Goal: Information Seeking & Learning: Learn about a topic

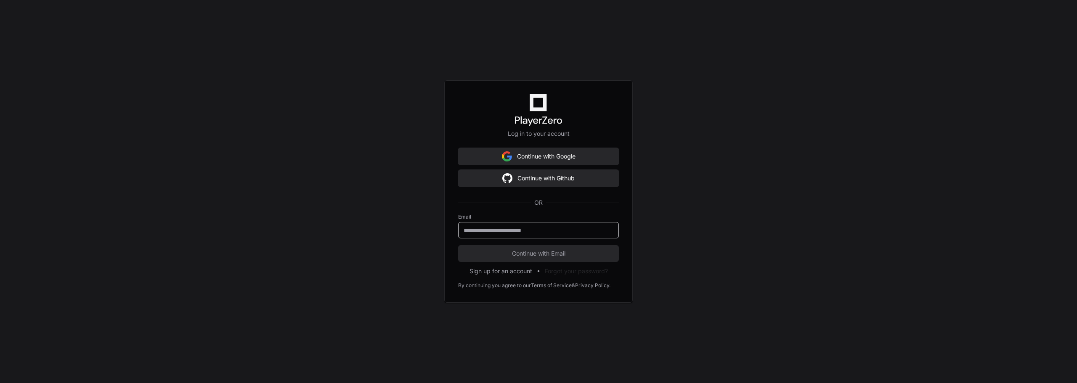
click at [527, 231] on input "email" at bounding box center [538, 230] width 150 height 8
type input "**********"
click at [458, 245] on button "Continue with Email" at bounding box center [538, 253] width 161 height 17
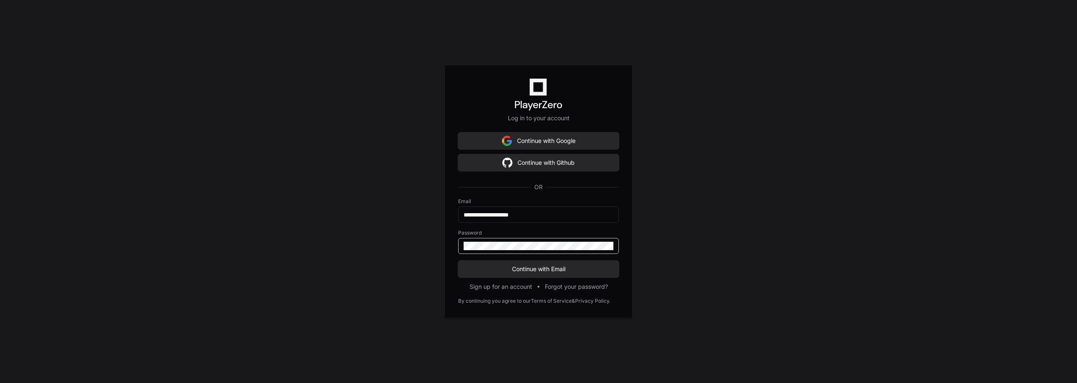
click at [458, 261] on button "Continue with Email" at bounding box center [538, 269] width 161 height 17
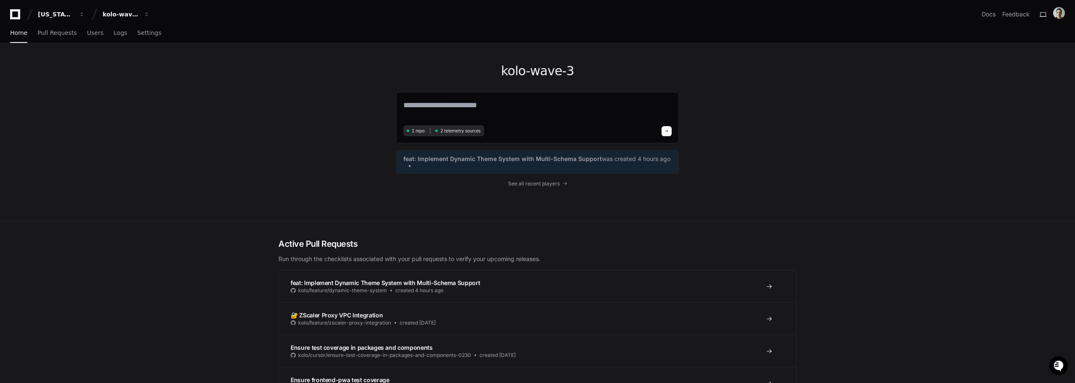
drag, startPoint x: 99, startPoint y: 114, endPoint x: 95, endPoint y: 32, distance: 82.5
click at [99, 113] on div "kolo-wave-3 1 repo 2 telemetry sources feat: Implement Dynamic Theme System wit…" at bounding box center [537, 132] width 1075 height 178
click at [114, 34] on span "Logs" at bounding box center [120, 32] width 13 height 5
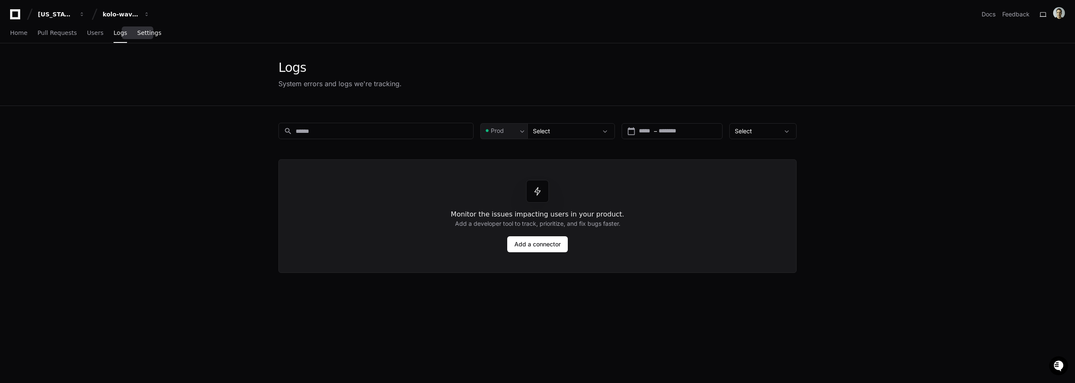
click at [139, 34] on span "Settings" at bounding box center [149, 32] width 24 height 5
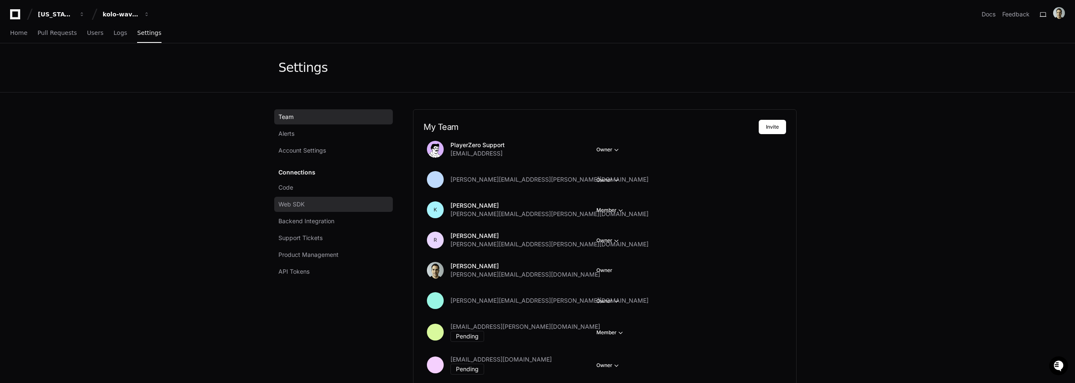
click at [295, 204] on span "Web SDK" at bounding box center [291, 204] width 26 height 8
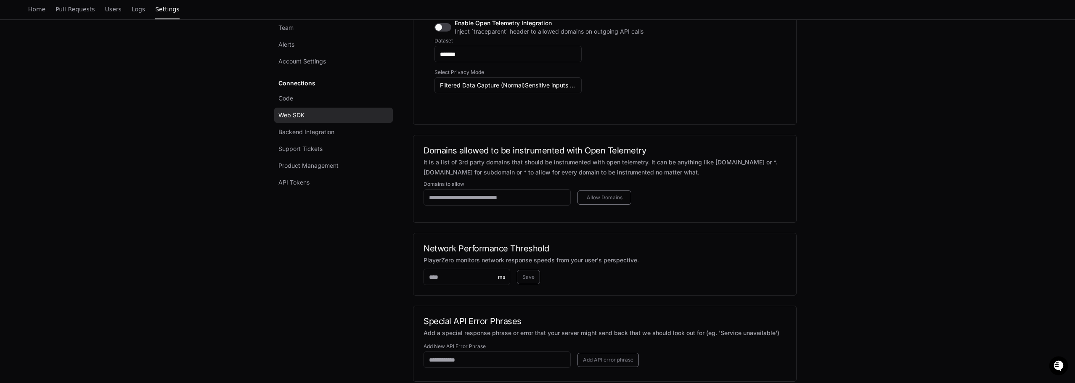
scroll to position [548, 0]
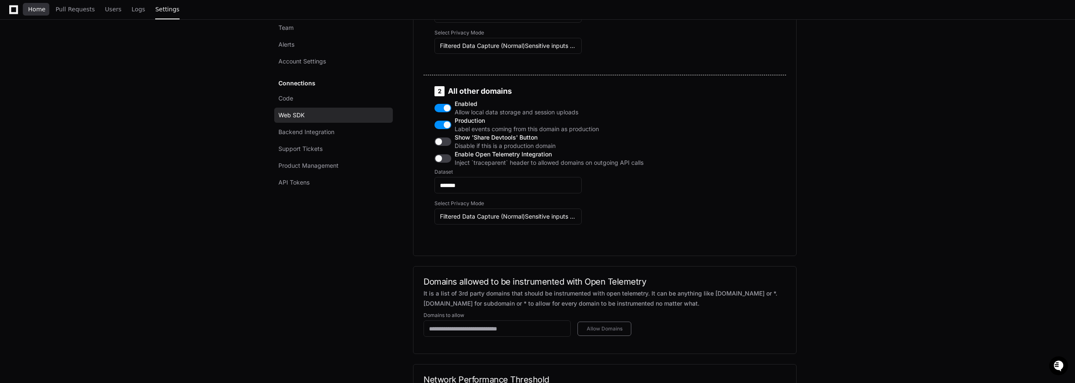
click at [36, 13] on link "Home" at bounding box center [36, 9] width 17 height 19
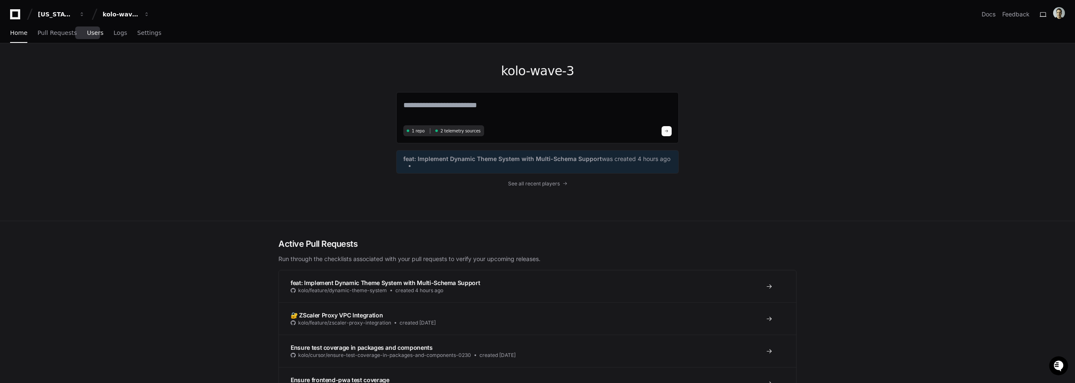
click at [90, 31] on span "Users" at bounding box center [95, 32] width 16 height 5
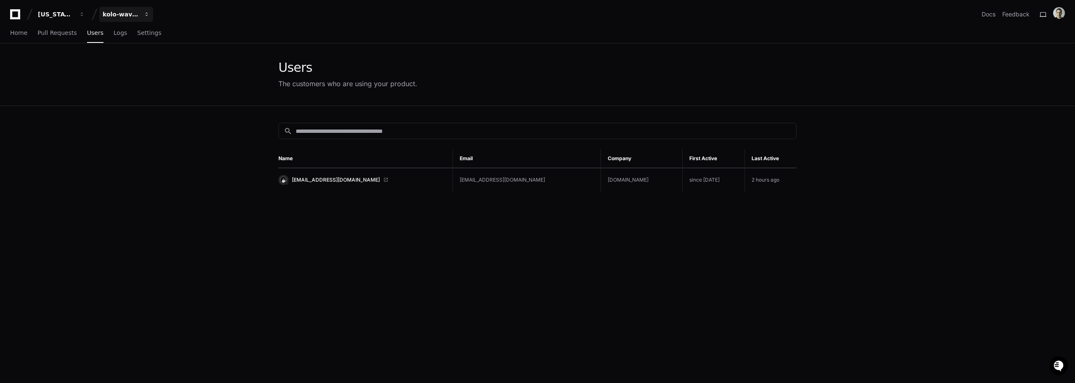
click at [85, 14] on span "button" at bounding box center [82, 14] width 6 height 6
click at [126, 64] on span "GP-Kolo" at bounding box center [129, 61] width 26 height 10
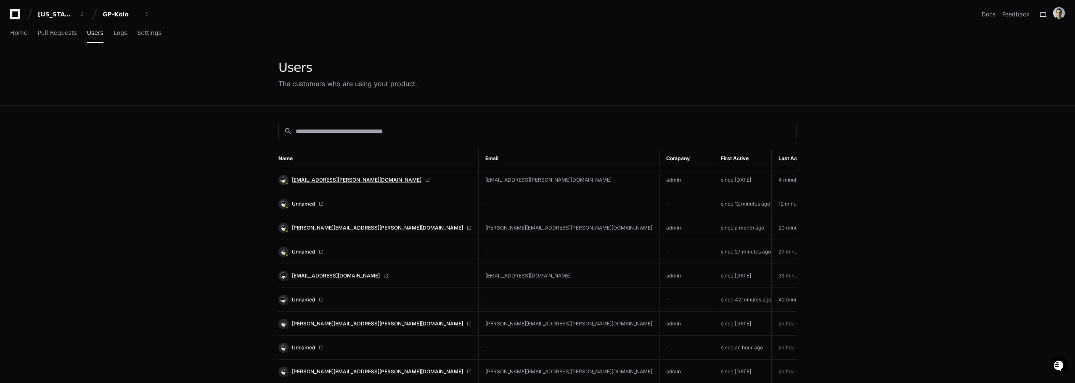
click at [325, 178] on span "[EMAIL_ADDRESS][PERSON_NAME][DOMAIN_NAME]" at bounding box center [357, 180] width 130 height 7
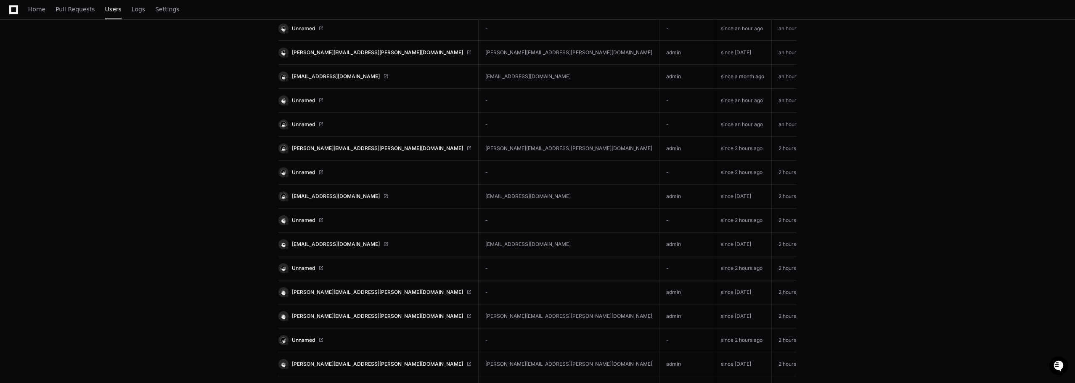
scroll to position [336, 0]
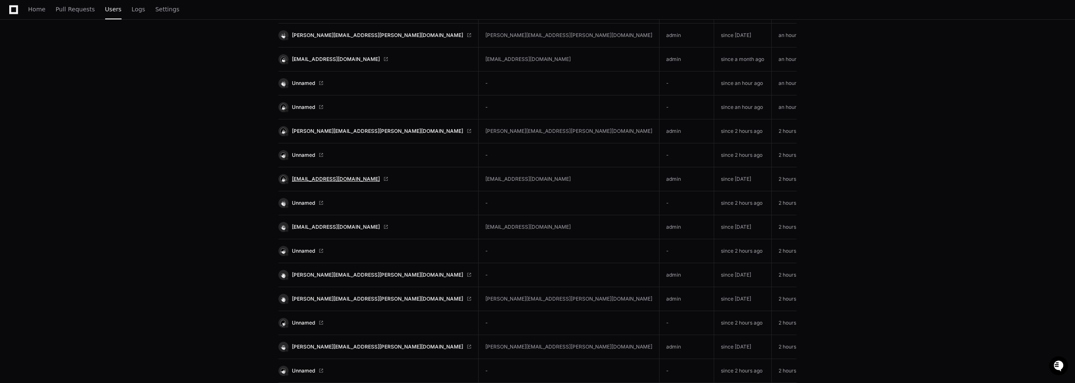
click at [327, 177] on span "dmittiga@cleguardians.com" at bounding box center [336, 179] width 88 height 7
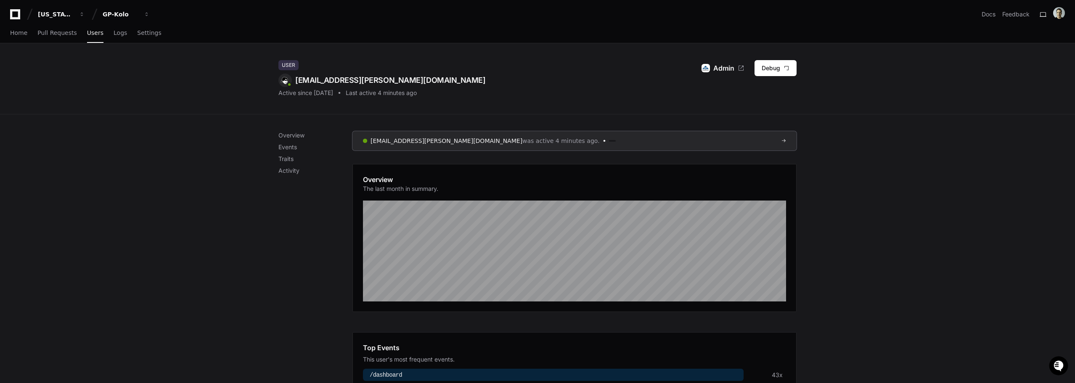
click at [290, 166] on div "Overview Events Traits Activity" at bounding box center [315, 153] width 74 height 44
click at [288, 160] on p "Traits" at bounding box center [315, 159] width 74 height 8
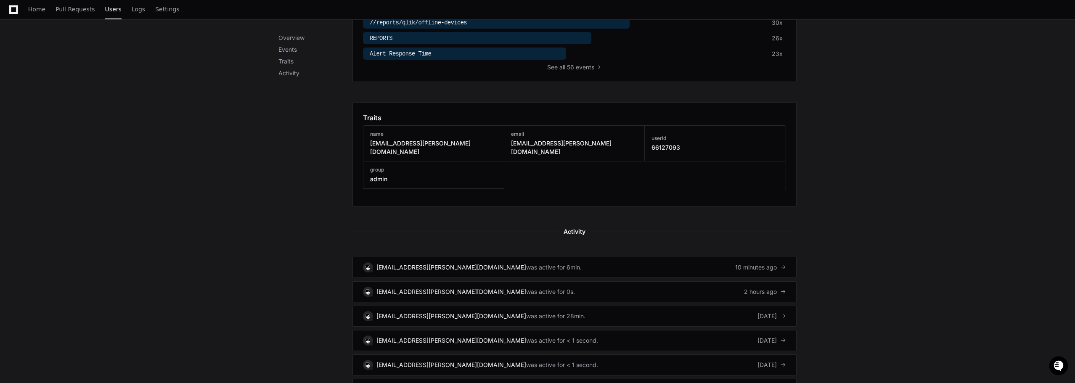
scroll to position [370, 0]
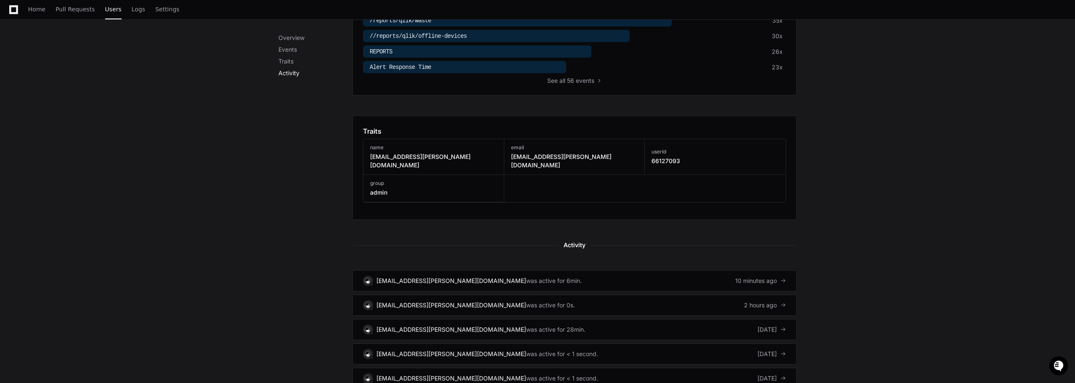
click at [287, 70] on p "Activity" at bounding box center [315, 73] width 74 height 8
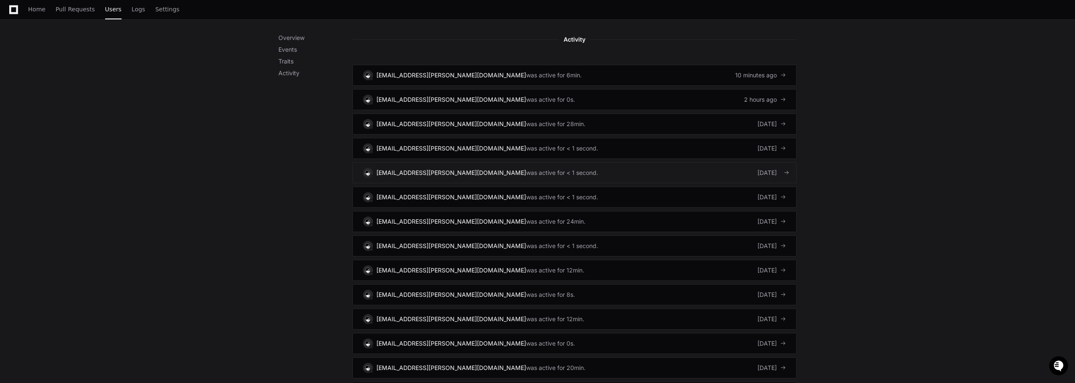
scroll to position [602, 0]
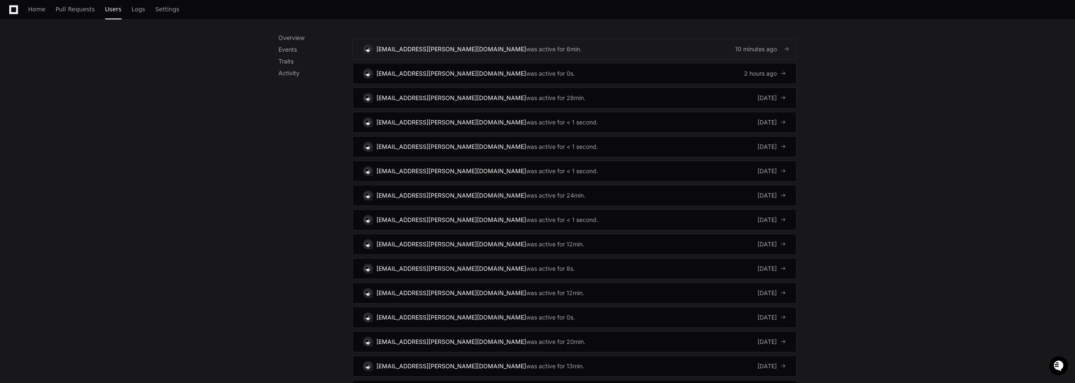
click at [441, 45] on div "[EMAIL_ADDRESS][PERSON_NAME][DOMAIN_NAME]" at bounding box center [451, 49] width 150 height 8
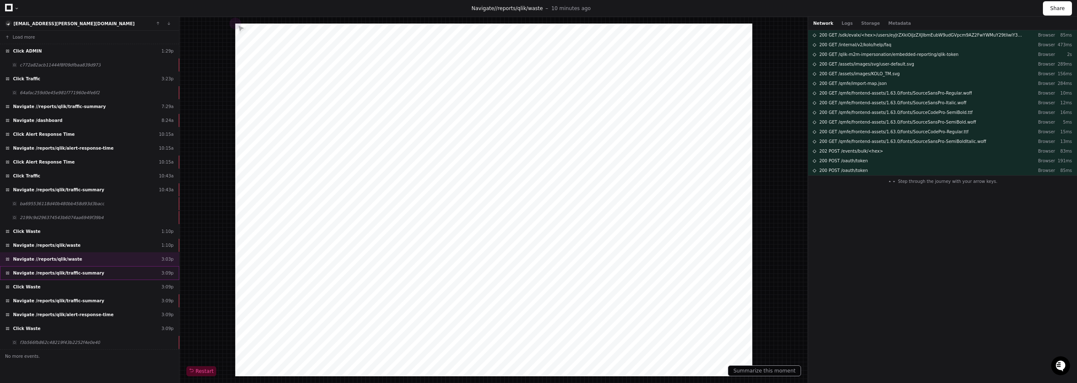
click at [87, 274] on span "Navigate /reports/qlik/traffic-summary" at bounding box center [58, 273] width 91 height 6
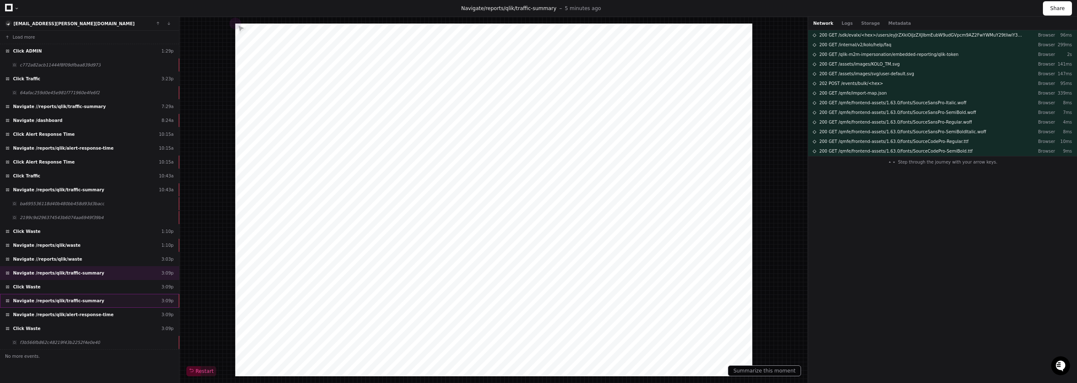
click at [53, 297] on div "Navigate /reports/qlik/traffic-summary 3:09p" at bounding box center [89, 301] width 179 height 14
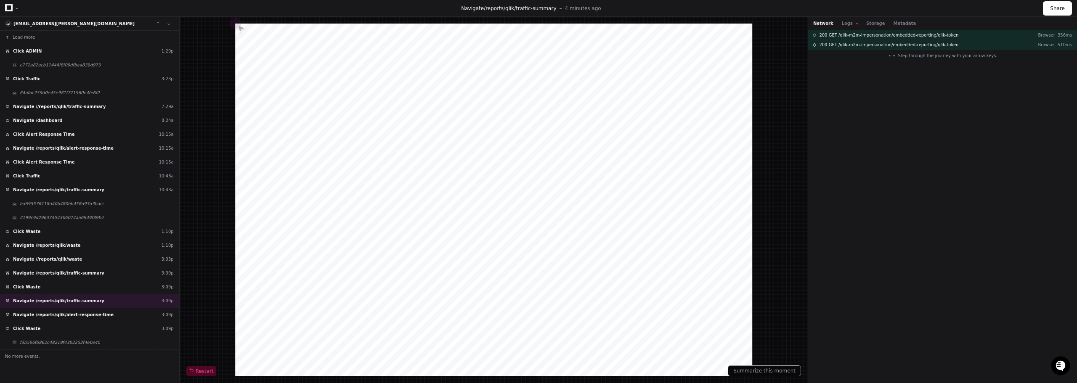
click at [249, 46] on div at bounding box center [493, 200] width 517 height 353
click at [83, 309] on div "Navigate /reports/qlik/alert-response-time 3:09p" at bounding box center [89, 315] width 179 height 14
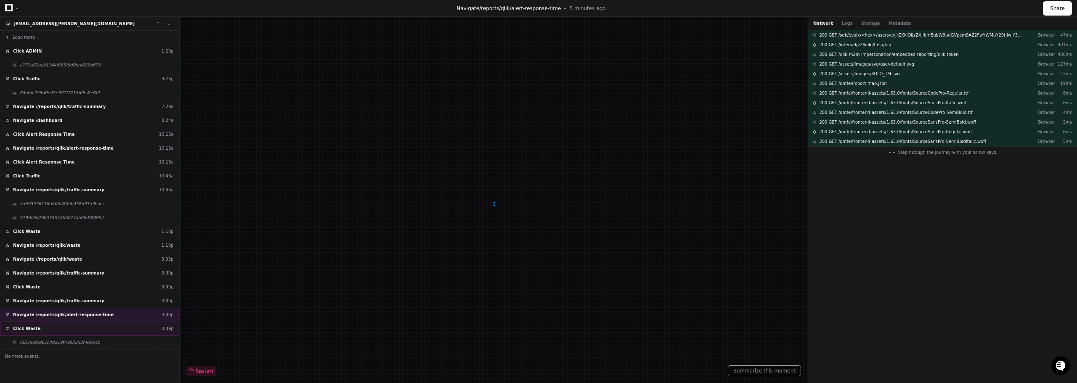
click at [43, 327] on div "Click Waste 3:09p" at bounding box center [89, 329] width 179 height 14
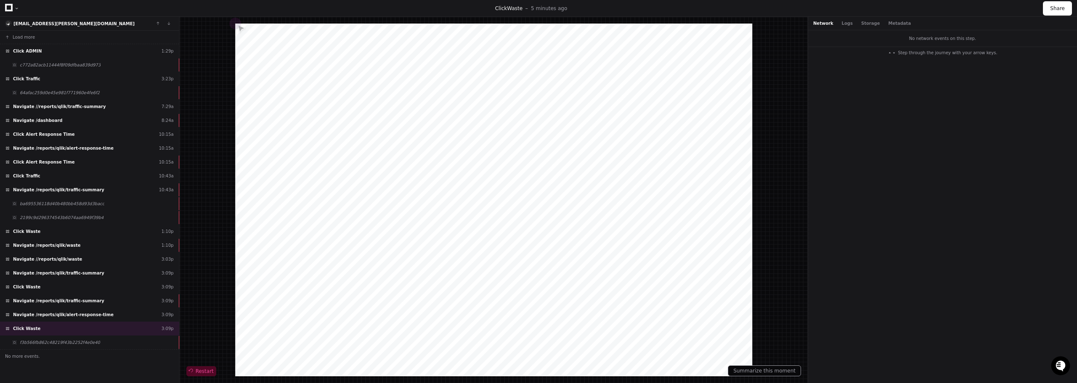
click at [198, 374] on span "Restart" at bounding box center [201, 371] width 25 height 7
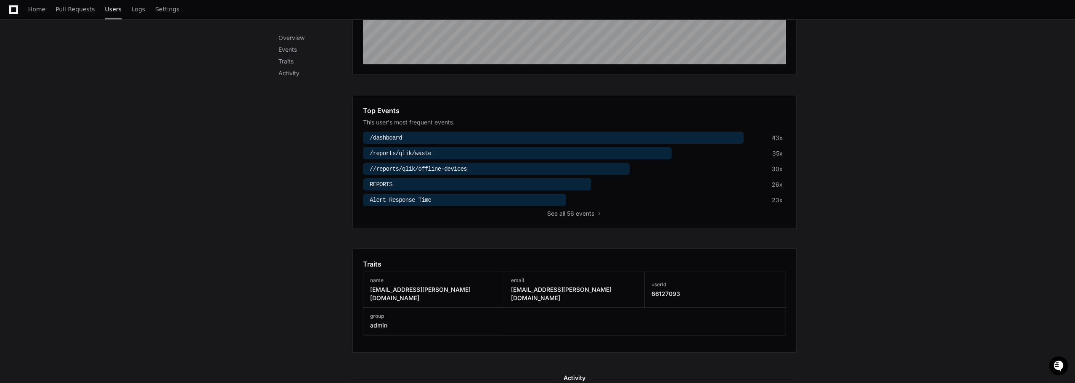
scroll to position [222, 0]
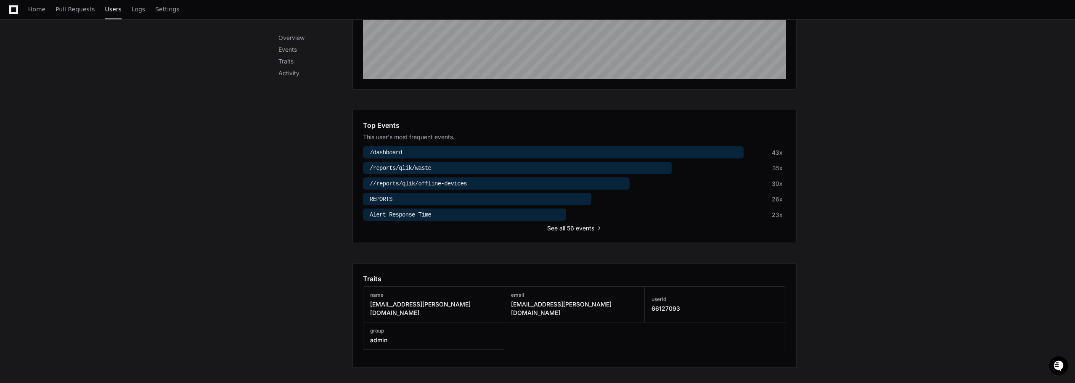
click at [579, 228] on span "all 56 events" at bounding box center [576, 228] width 35 height 8
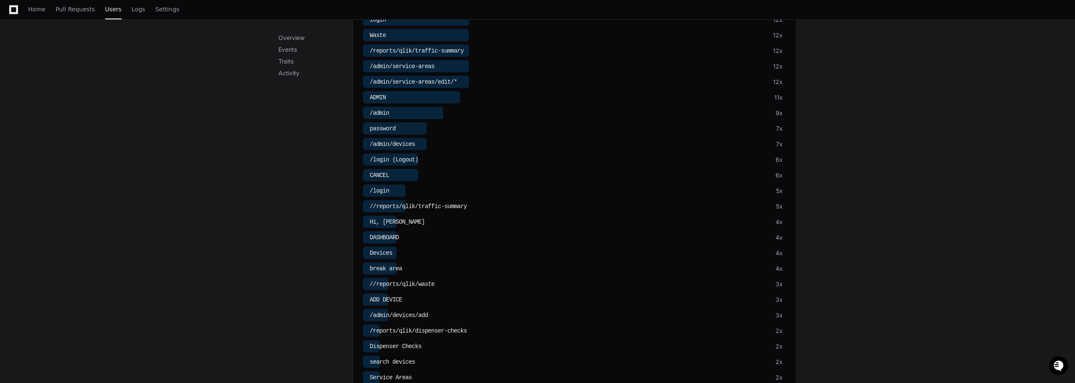
scroll to position [520, 0]
click at [417, 223] on li "Hi, [PERSON_NAME] 4x" at bounding box center [574, 228] width 423 height 12
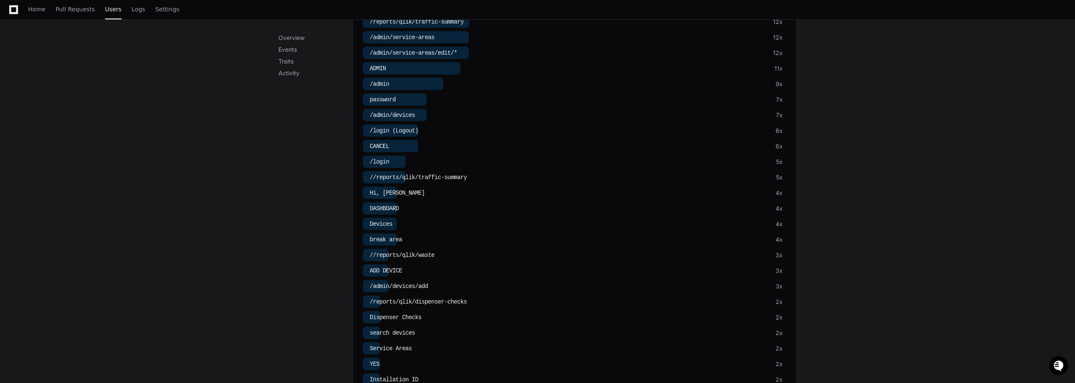
scroll to position [566, 0]
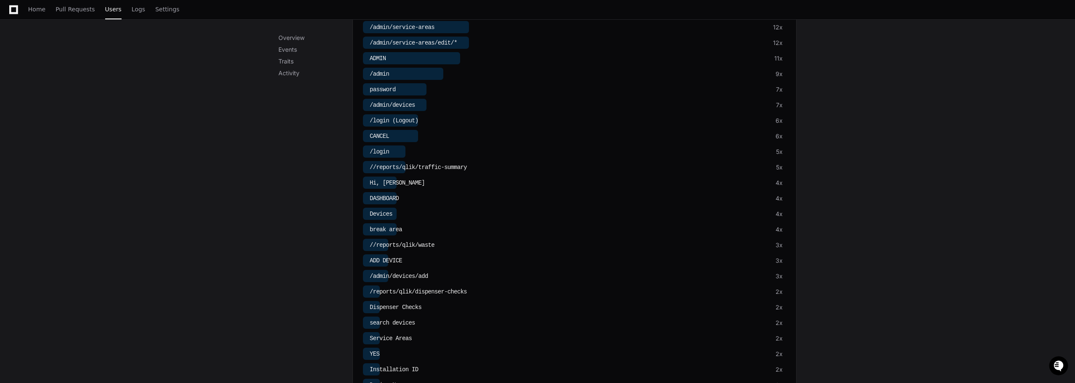
click at [384, 190] on ul "/dashboard 43x /reports/qlik/waste 35x //reports/qlik/offline-devices 30x REPOR…" at bounding box center [574, 237] width 423 height 868
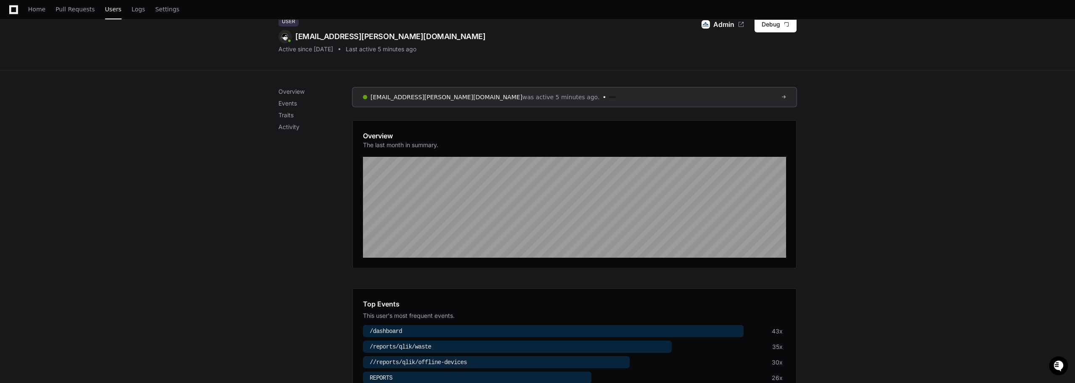
scroll to position [42, 0]
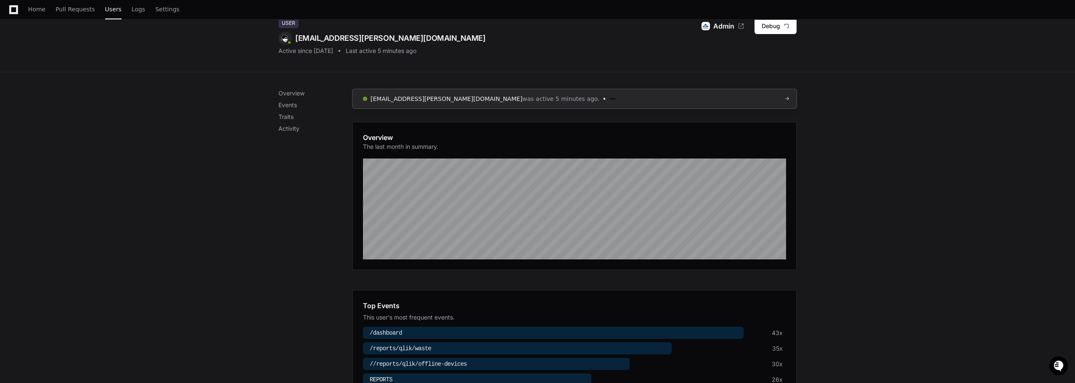
click at [785, 98] on div at bounding box center [780, 98] width 12 height 5
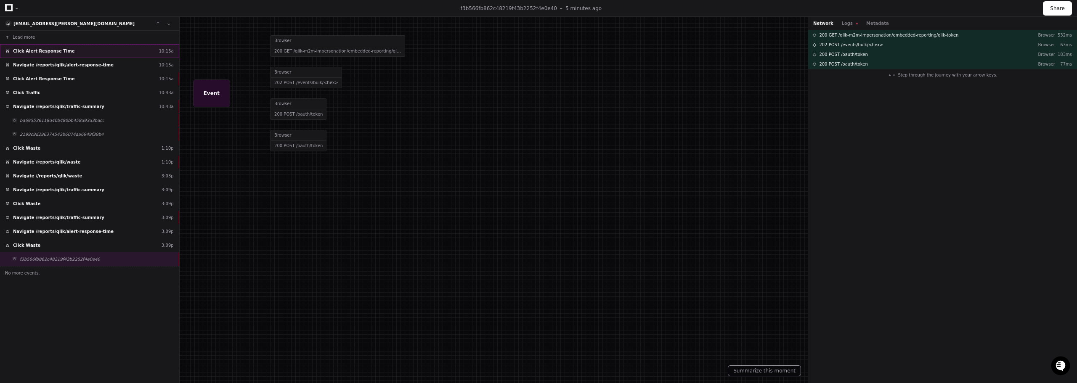
click at [30, 51] on span "Click Alert Response Time" at bounding box center [44, 51] width 62 height 6
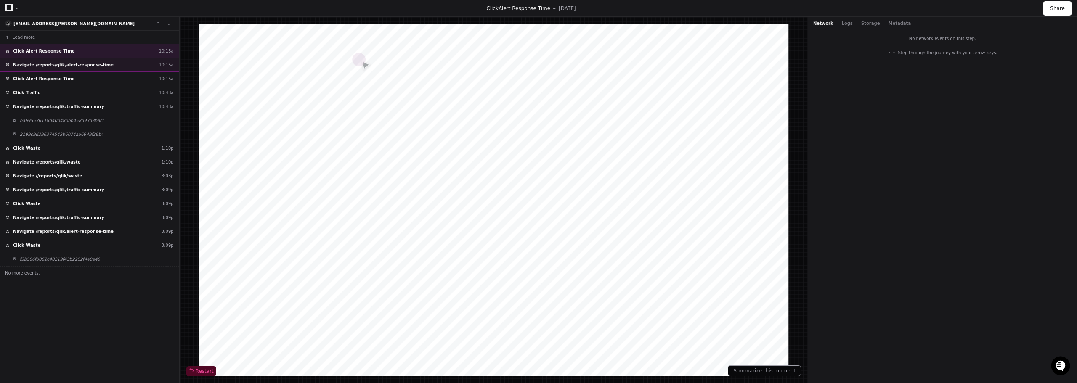
click at [57, 64] on span "Navigate /reports/qlik/alert-response-time" at bounding box center [63, 65] width 101 height 6
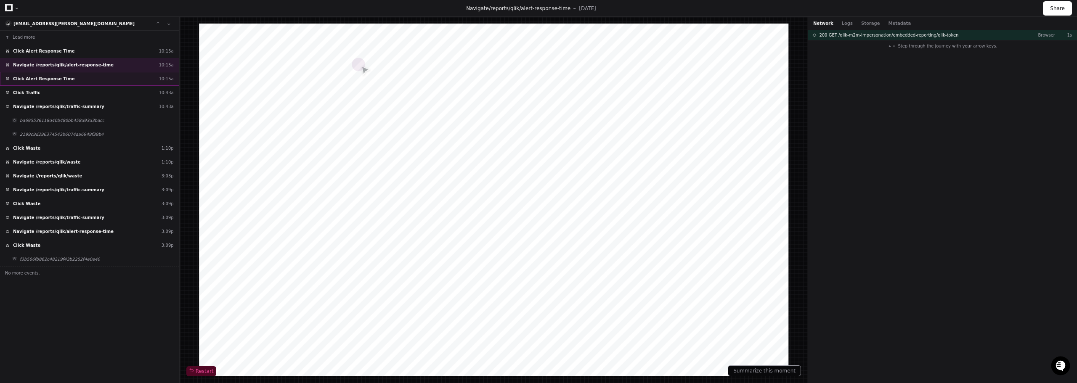
click at [54, 77] on span "Click Alert Response Time" at bounding box center [44, 79] width 62 height 6
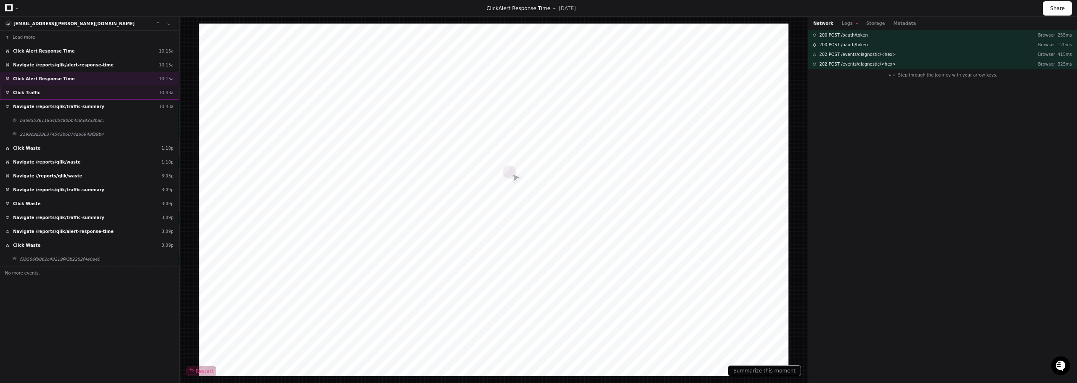
click at [26, 94] on span "Click Traffic" at bounding box center [26, 93] width 27 height 6
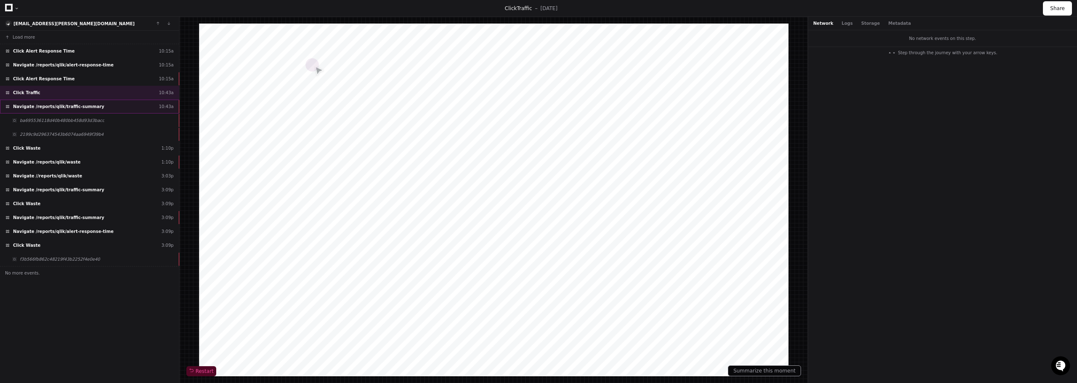
click at [42, 109] on span "Navigate /reports/qlik/traffic-summary" at bounding box center [58, 106] width 91 height 6
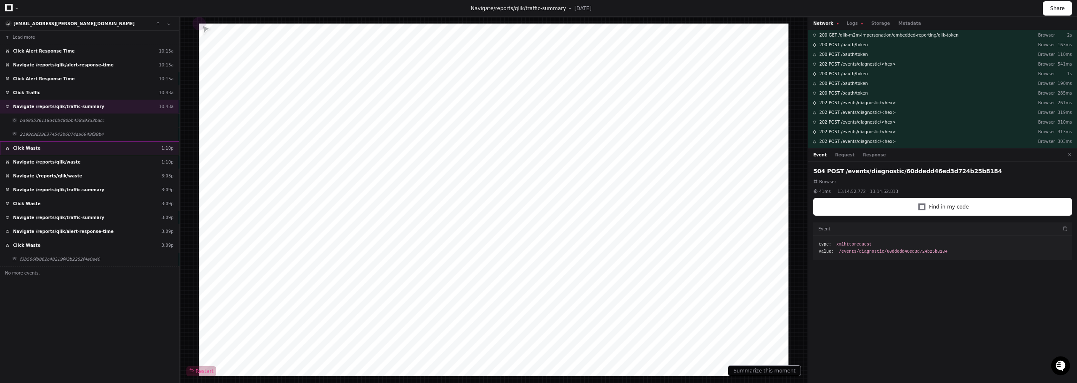
click at [33, 145] on div "Click Waste 1:10p" at bounding box center [89, 148] width 179 height 14
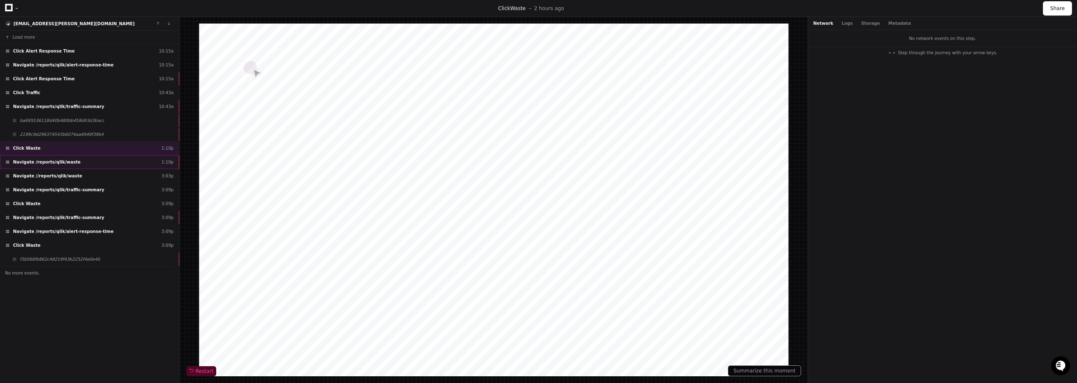
click at [48, 161] on span "Navigate /reports/qlik/waste" at bounding box center [47, 162] width 68 height 6
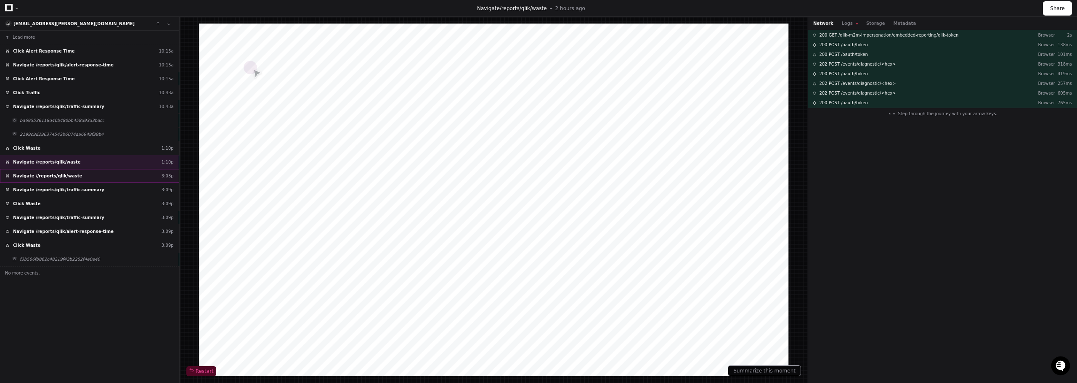
click at [54, 174] on span "Navigate //reports/qlik/waste" at bounding box center [47, 176] width 69 height 6
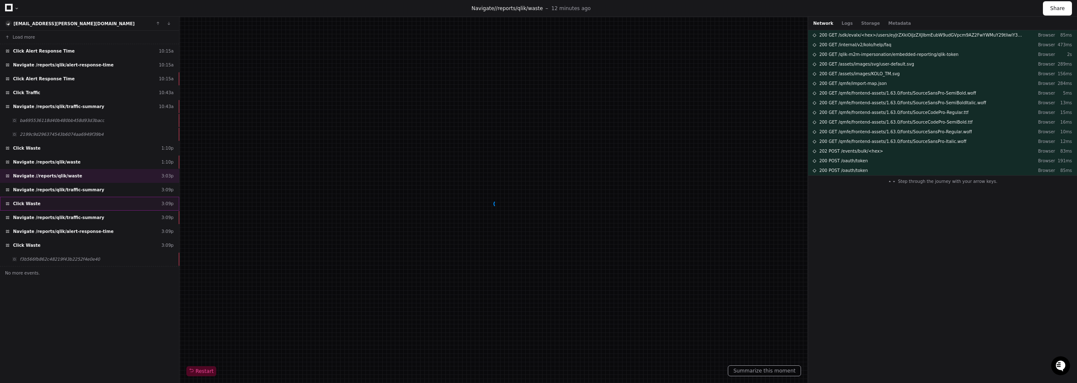
click at [35, 201] on div "Click Waste 3:09p" at bounding box center [89, 204] width 179 height 14
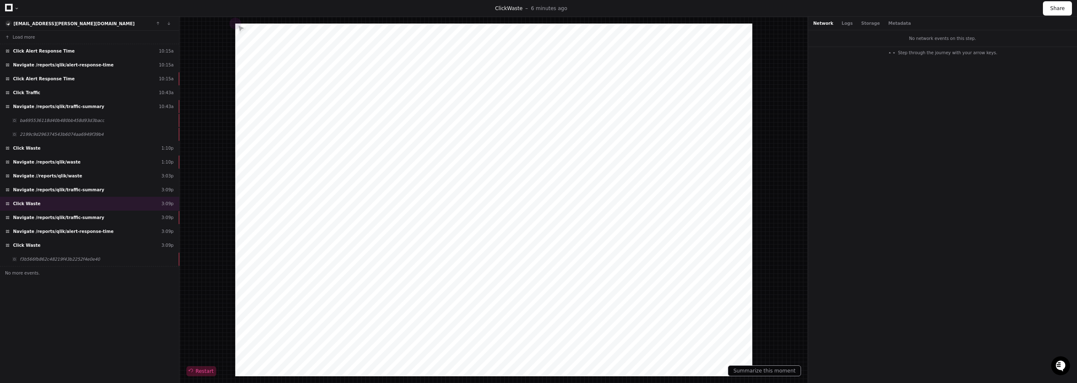
click at [206, 370] on span "Restart" at bounding box center [201, 371] width 25 height 7
click at [43, 221] on div "Navigate /reports/qlik/traffic-summary 3:09p" at bounding box center [89, 218] width 179 height 14
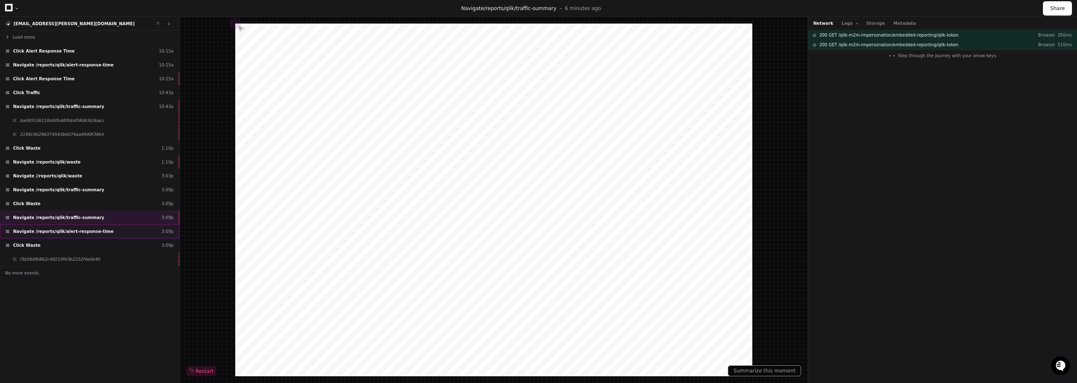
click at [85, 233] on span "Navigate /reports/qlik/alert-response-time" at bounding box center [63, 231] width 101 height 6
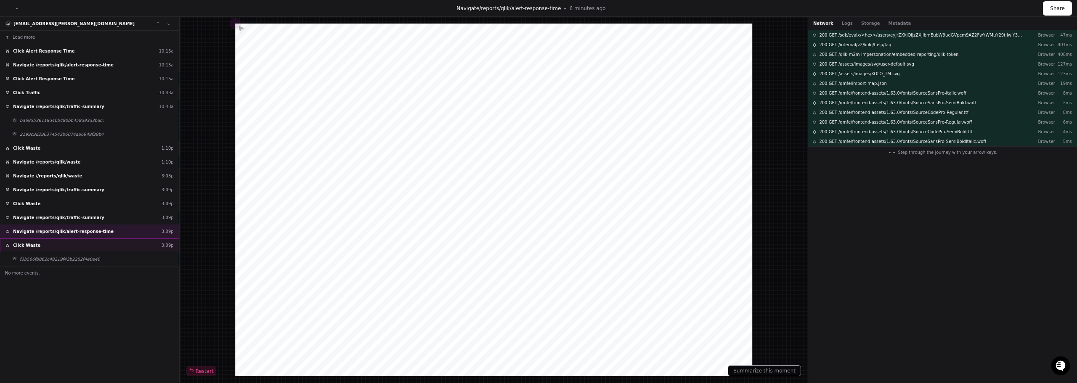
drag, startPoint x: 17, startPoint y: 244, endPoint x: 31, endPoint y: 243, distance: 14.0
click at [22, 243] on span "Click Waste" at bounding box center [26, 245] width 27 height 6
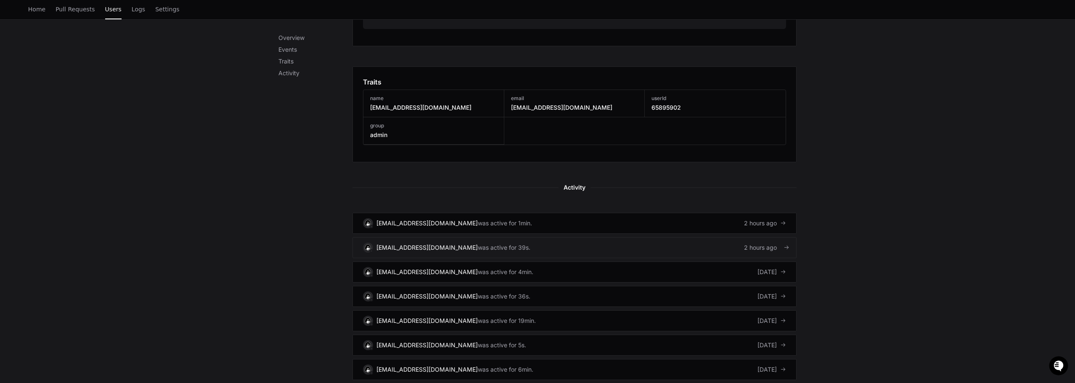
scroll to position [378, 0]
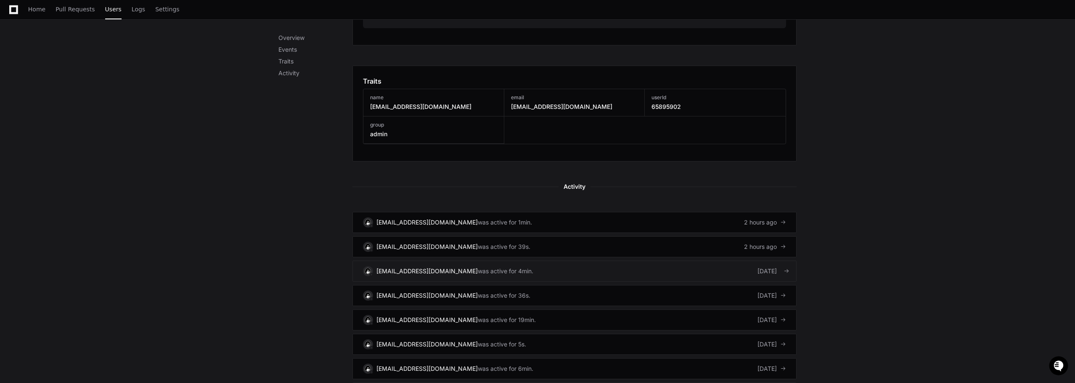
click at [437, 272] on div "dmittiga@cleguardians.com" at bounding box center [426, 271] width 101 height 8
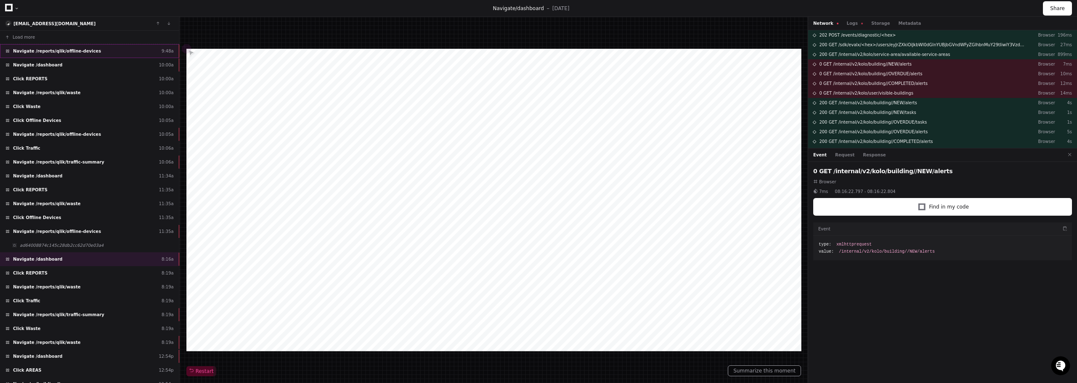
click at [60, 51] on span "Navigate /reports/qlik/offline-devices" at bounding box center [57, 51] width 88 height 6
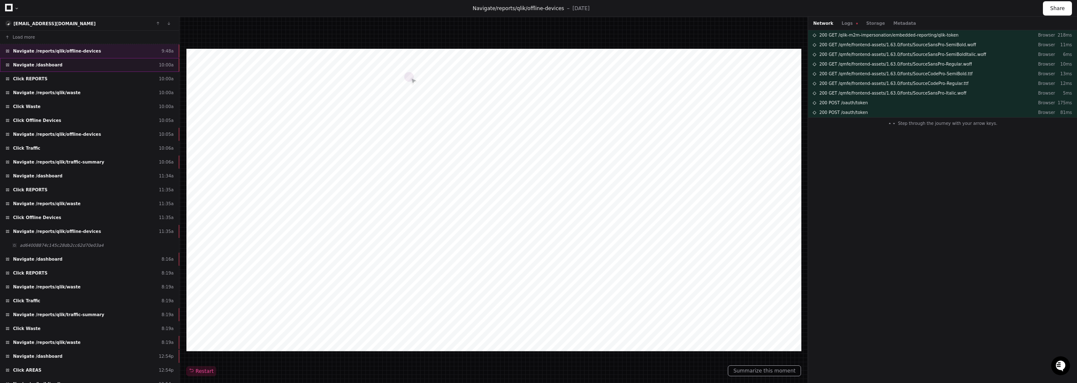
click at [39, 66] on span "Navigate /dashboard" at bounding box center [38, 65] width 50 height 6
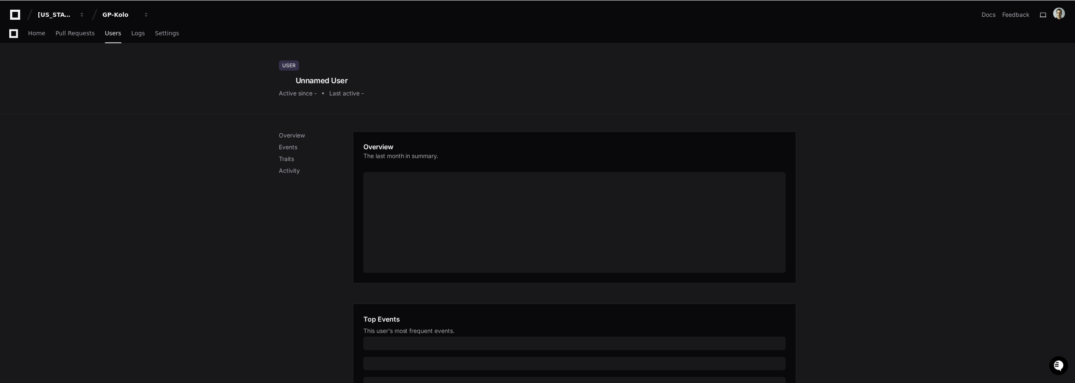
scroll to position [231, 0]
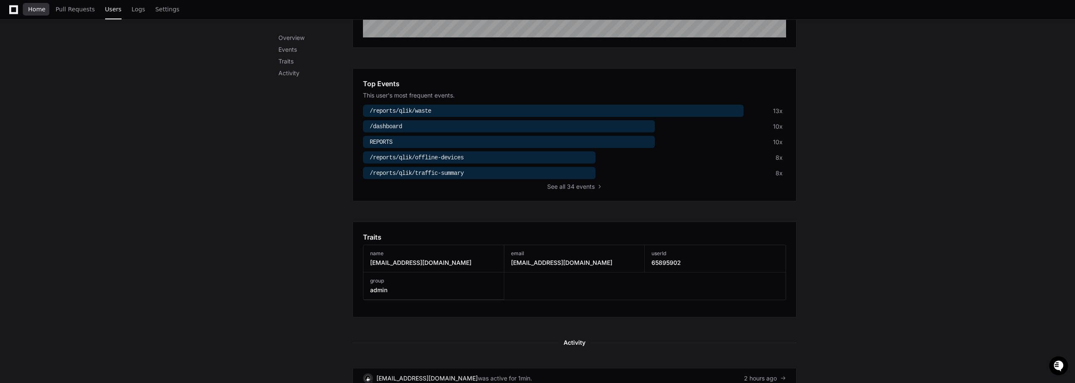
click at [40, 8] on span "Home" at bounding box center [36, 9] width 17 height 5
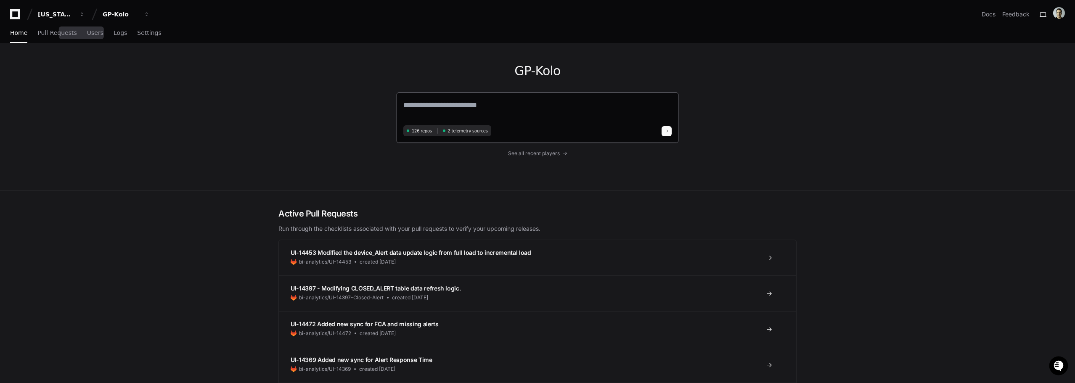
click at [488, 101] on textarea at bounding box center [537, 111] width 268 height 24
